Goal: Task Accomplishment & Management: Manage account settings

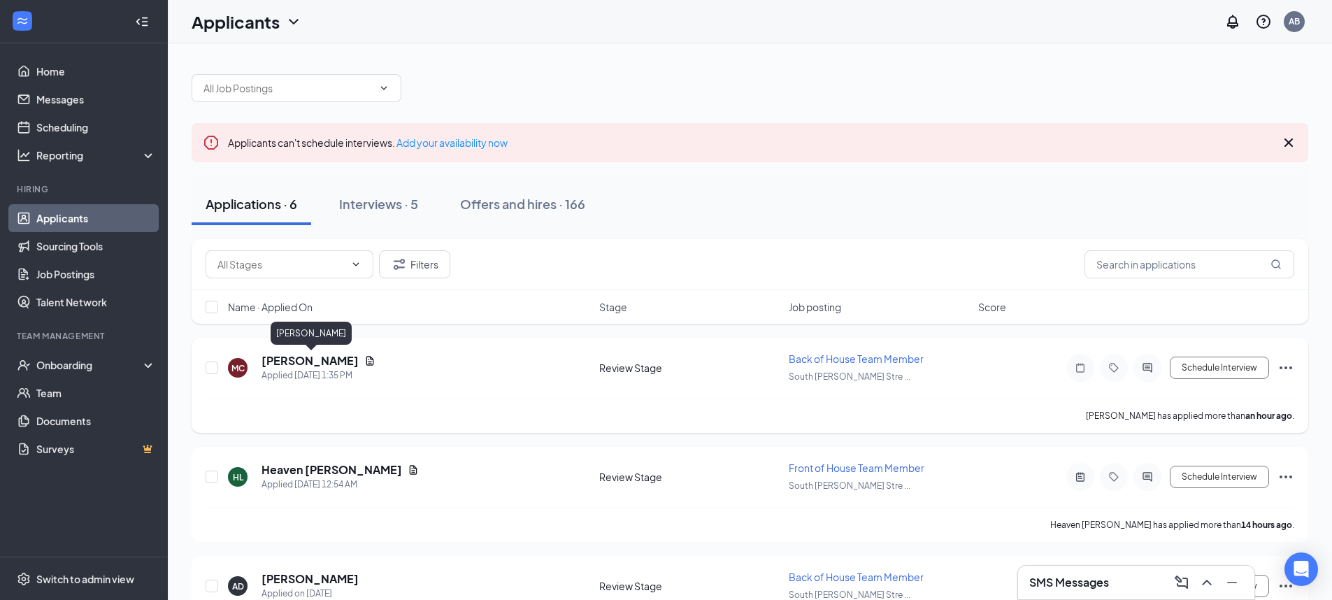
click at [313, 362] on h5 "[PERSON_NAME]" at bounding box center [310, 360] width 97 height 15
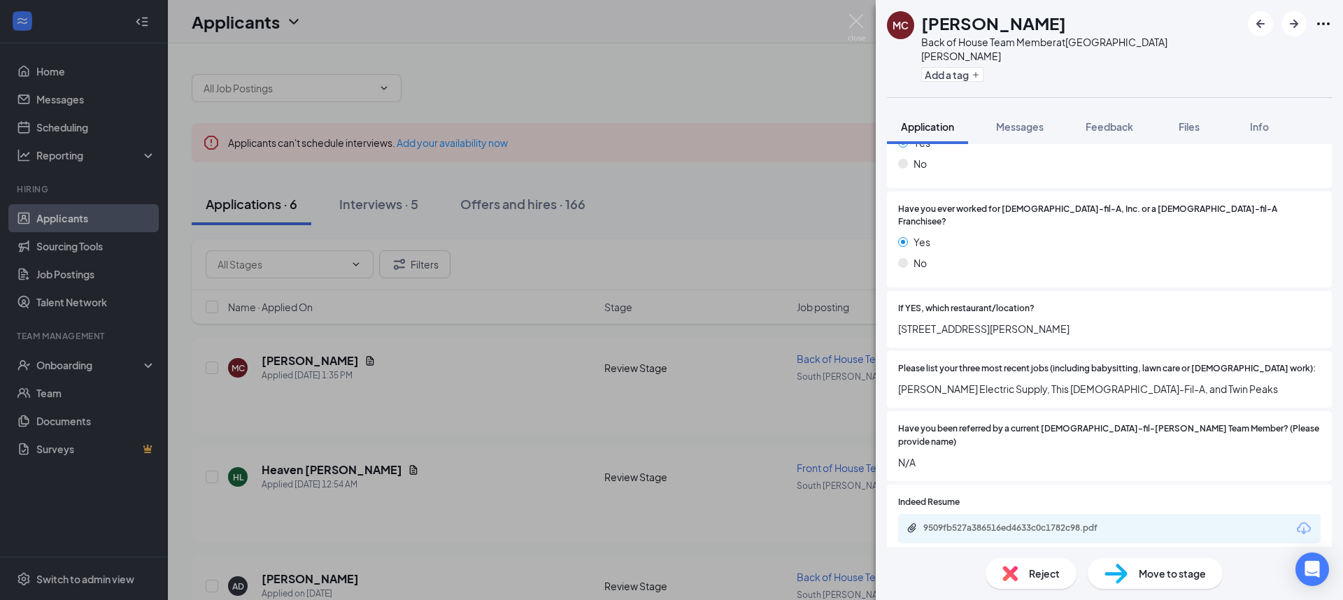
scroll to position [164, 0]
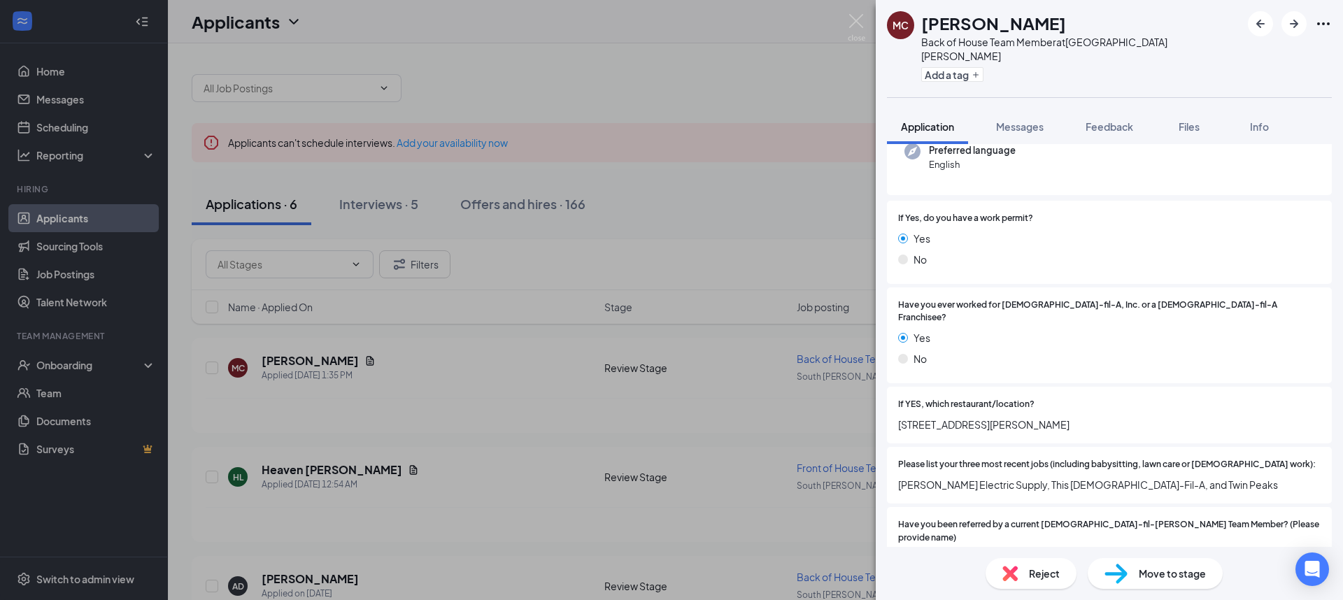
click at [1031, 17] on h1 "[PERSON_NAME]" at bounding box center [993, 23] width 145 height 24
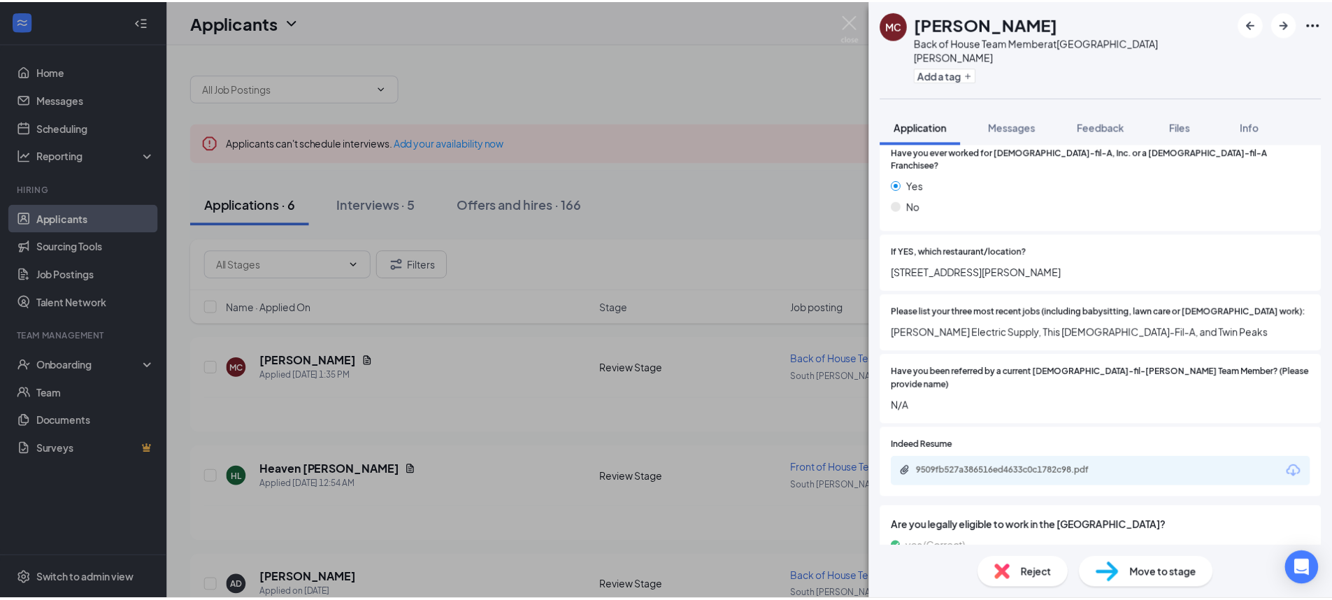
scroll to position [0, 0]
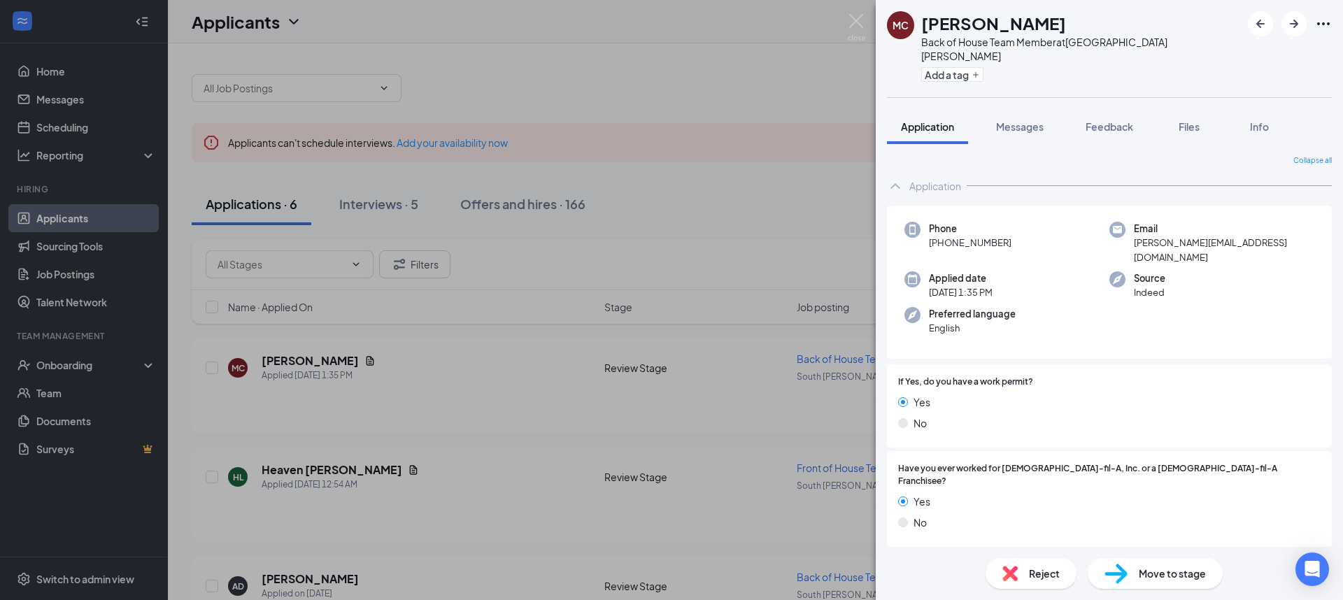
click at [569, 69] on div "MC [PERSON_NAME] Back of House Team Member at [GEOGRAPHIC_DATA][PERSON_NAME] Ad…" at bounding box center [671, 300] width 1343 height 600
